Goal: Information Seeking & Learning: Understand process/instructions

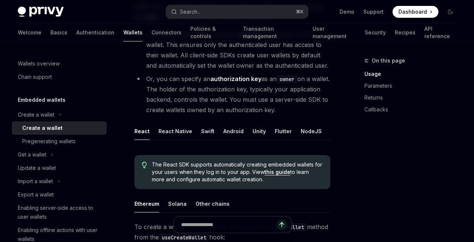
scroll to position [172, 0]
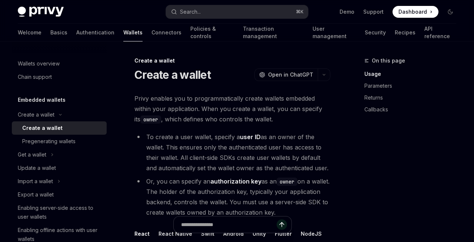
scroll to position [172, 0]
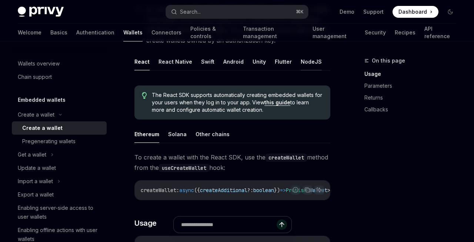
click at [306, 57] on button "NodeJS" at bounding box center [311, 61] width 21 height 17
type textarea "*"
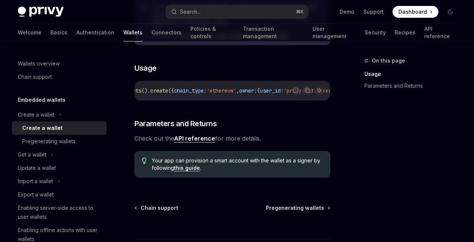
scroll to position [0, 220]
click at [308, 91] on icon "Copy the contents from the code block" at bounding box center [307, 90] width 6 height 6
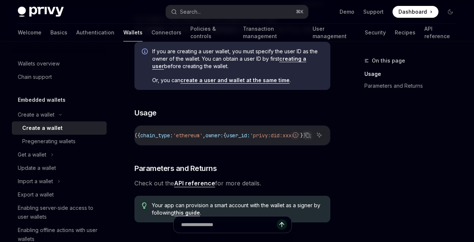
scroll to position [245, 0]
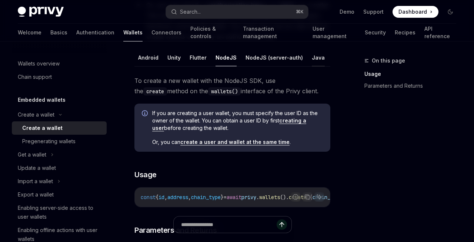
scroll to position [0, 84]
click at [280, 57] on button "NodeJS (server-auth)" at bounding box center [274, 57] width 57 height 17
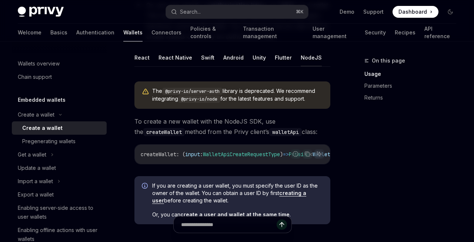
click at [301, 58] on button "NodeJS" at bounding box center [311, 57] width 21 height 17
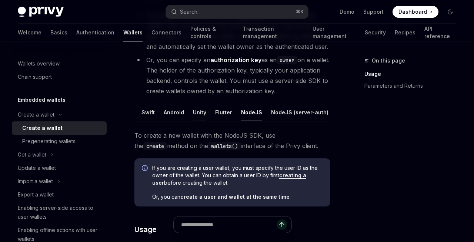
scroll to position [0, 63]
click at [246, 111] on button "NodeJS" at bounding box center [248, 112] width 21 height 17
click at [277, 111] on button "NodeJS (server-auth)" at bounding box center [296, 112] width 57 height 17
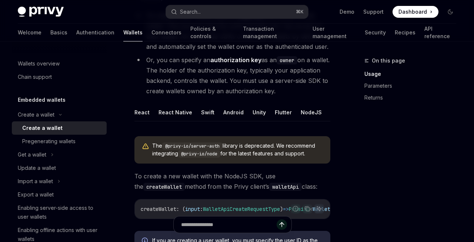
click at [247, 111] on ul "React React Native Swift Android Unity Flutter NodeJS NodeJS (server-auth) Java…" at bounding box center [232, 113] width 196 height 18
click at [301, 111] on button "NodeJS" at bounding box center [311, 112] width 21 height 17
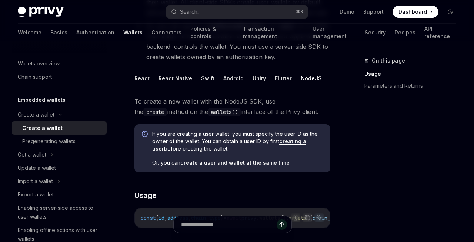
scroll to position [166, 0]
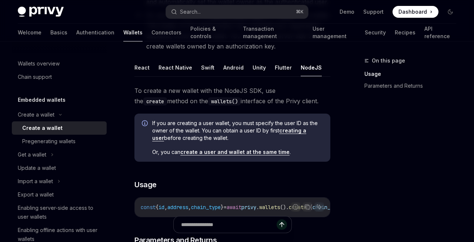
click at [303, 70] on button "NodeJS" at bounding box center [311, 67] width 21 height 17
type textarea "*"
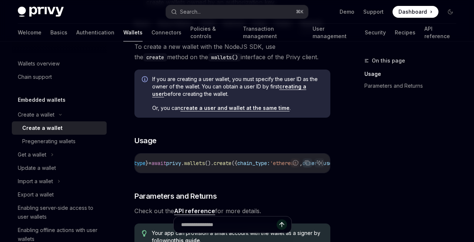
scroll to position [133, 0]
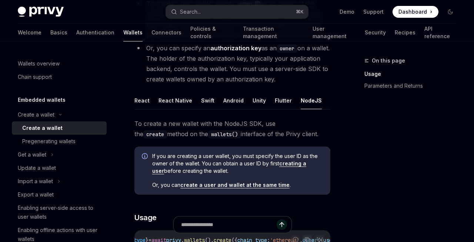
click at [330, 98] on div "Create a wallet Create a wallet OpenAI Open in ChatGPT OpenAI Open in ChatGPT P…" at bounding box center [163, 188] width 338 height 530
click at [331, 99] on button "NodeJS (server-auth)" at bounding box center [359, 100] width 57 height 17
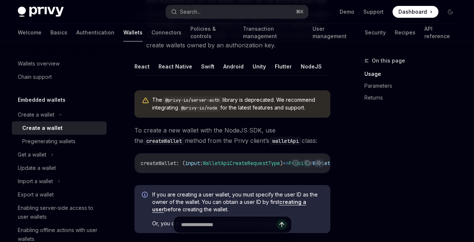
scroll to position [120, 0]
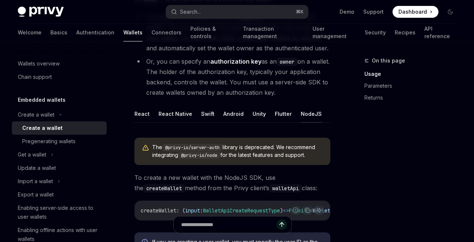
click at [302, 114] on button "NodeJS" at bounding box center [311, 113] width 21 height 17
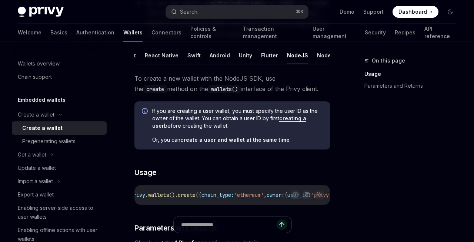
scroll to position [0, 36]
click at [301, 53] on button "NodeJS (server-auth)" at bounding box center [323, 55] width 57 height 17
type textarea "*"
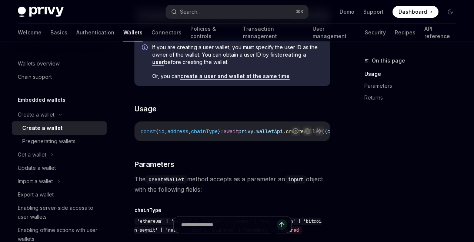
scroll to position [0, 97]
click at [309, 133] on icon "Copy the contents from the code block" at bounding box center [307, 131] width 6 height 6
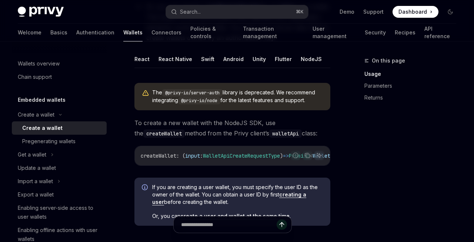
scroll to position [140, 0]
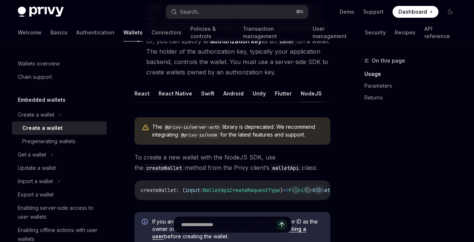
click at [315, 96] on button "NodeJS" at bounding box center [311, 93] width 21 height 17
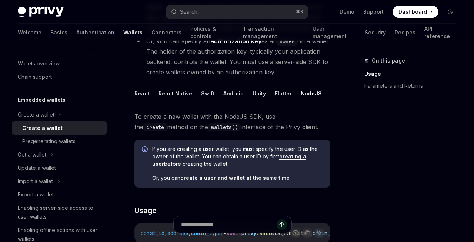
scroll to position [144, 0]
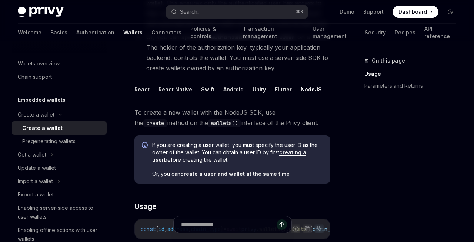
click at [331, 87] on button "NodeJS (server-auth)" at bounding box center [359, 89] width 57 height 17
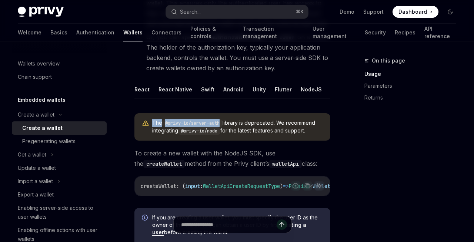
drag, startPoint x: 225, startPoint y: 125, endPoint x: 144, endPoint y: 126, distance: 81.1
click at [144, 126] on div "The @privy-io/server-auth library is deprecated. We recommend integrating @priv…" at bounding box center [232, 126] width 196 height 27
click at [306, 90] on button "NodeJS" at bounding box center [311, 89] width 21 height 17
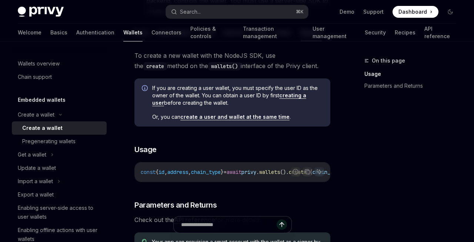
scroll to position [143, 0]
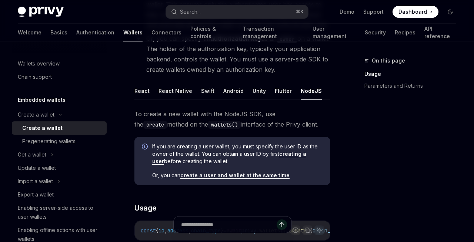
click at [331, 89] on button "NodeJS (server-auth)" at bounding box center [359, 90] width 57 height 17
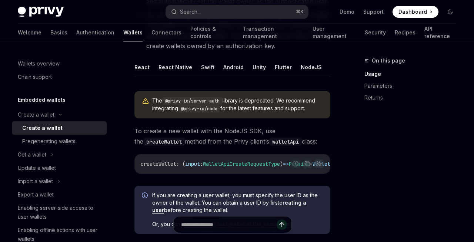
scroll to position [168, 0]
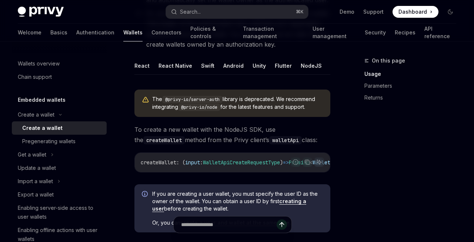
click at [185, 136] on code "createWallet" at bounding box center [163, 140] width 41 height 8
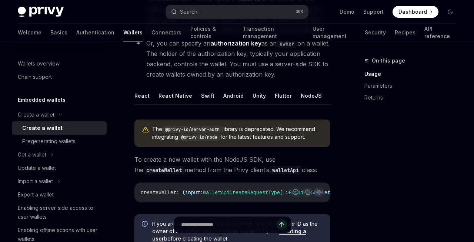
scroll to position [106, 0]
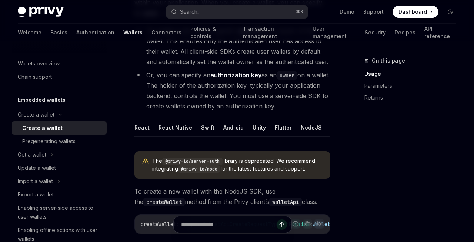
click at [145, 124] on button "React" at bounding box center [141, 127] width 15 height 17
type textarea "*"
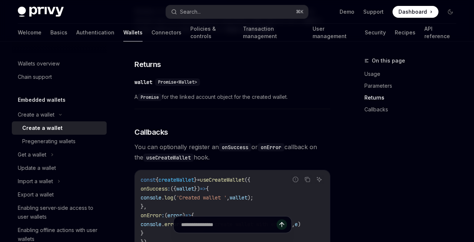
scroll to position [505, 0]
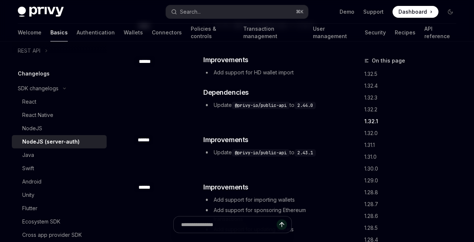
scroll to position [458, 0]
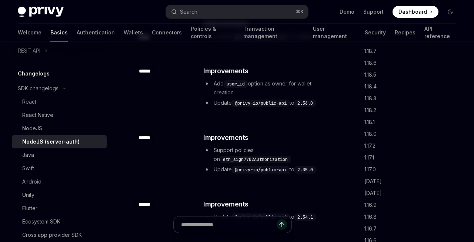
scroll to position [686, 0]
click at [375, 194] on link "1.16.6" at bounding box center [413, 193] width 98 height 12
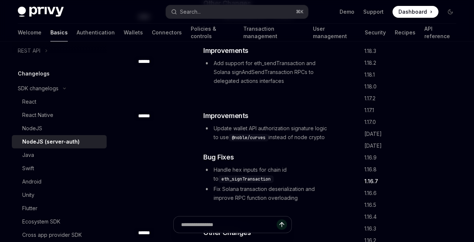
scroll to position [4475, 0]
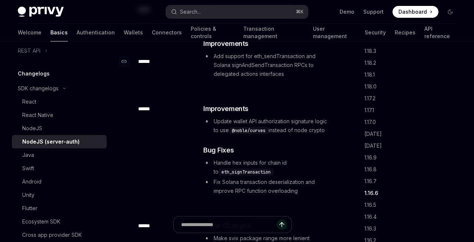
click at [145, 61] on div "******" at bounding box center [143, 61] width 19 height 10
click at [123, 58] on div "Navigate to changelog" at bounding box center [124, 61] width 9 height 9
click at [221, 49] on span "Improvements" at bounding box center [225, 44] width 45 height 10
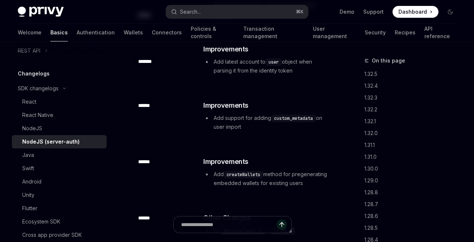
type textarea "*"
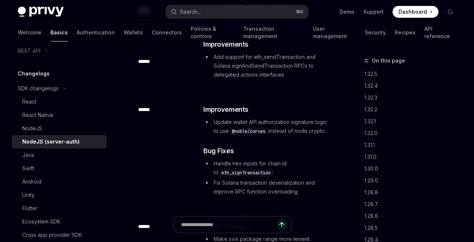
scroll to position [4475, 0]
